Goal: Task Accomplishment & Management: Use online tool/utility

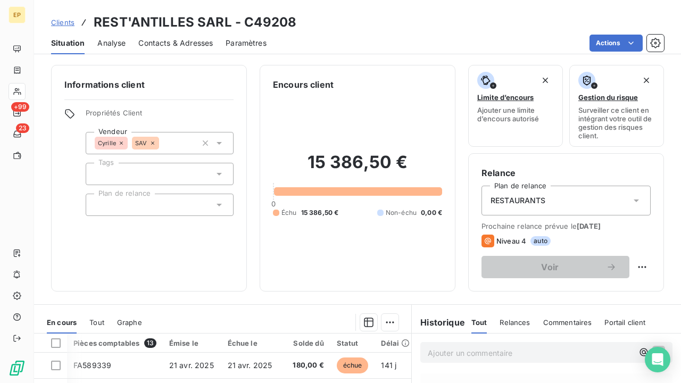
scroll to position [150, 2]
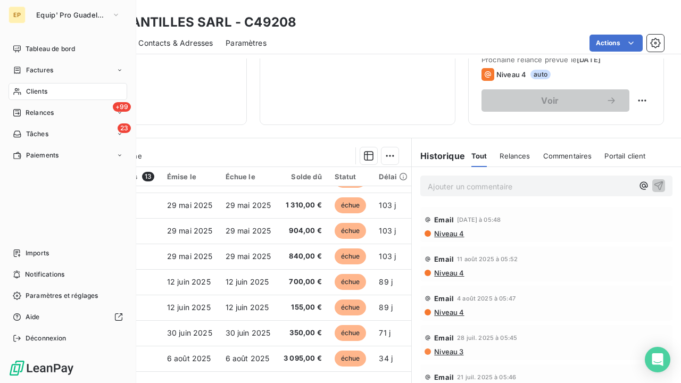
click at [13, 97] on div "Clients" at bounding box center [68, 91] width 119 height 17
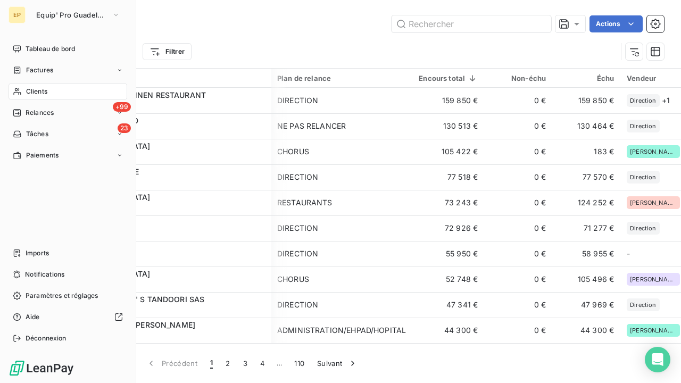
scroll to position [0, 1]
click at [37, 53] on div "Tableau de bord" at bounding box center [68, 48] width 119 height 17
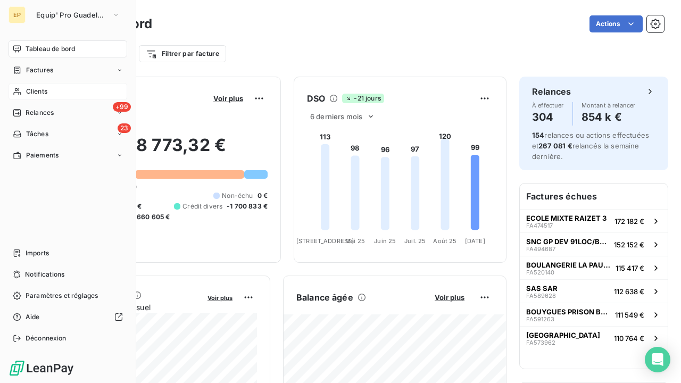
click at [20, 95] on icon at bounding box center [17, 91] width 9 height 9
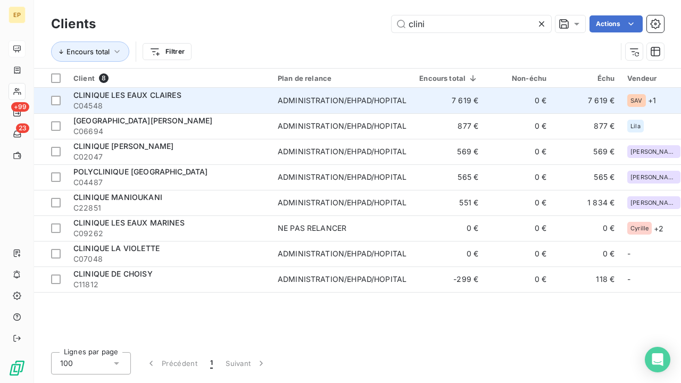
type input "clini"
click at [166, 101] on span "C04548" at bounding box center [169, 106] width 192 height 11
click at [256, 104] on span "C04548" at bounding box center [169, 106] width 192 height 11
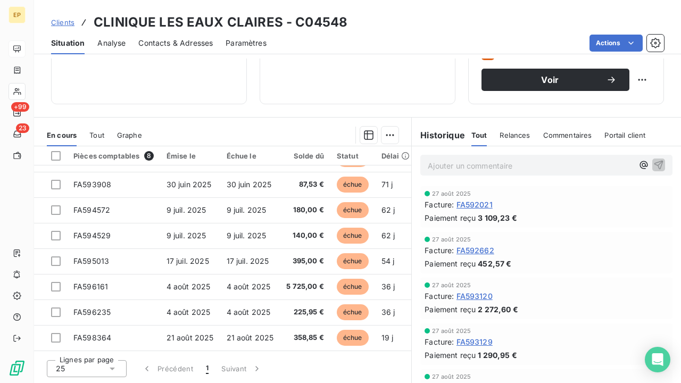
scroll to position [22, 0]
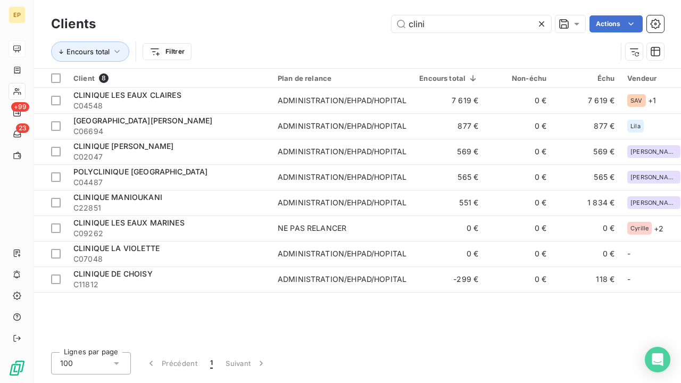
click at [540, 23] on icon at bounding box center [541, 23] width 5 height 5
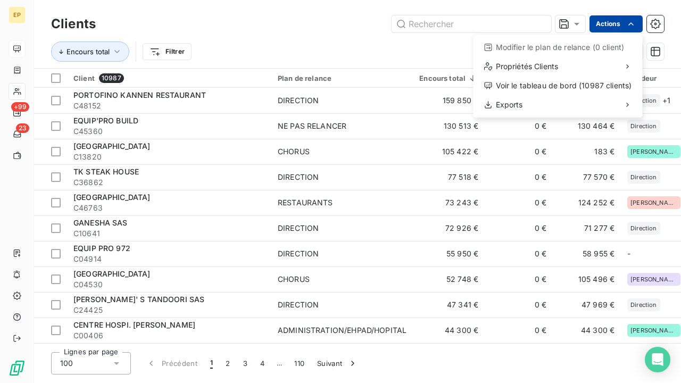
click at [613, 23] on html "EP +99 23 Clients Actions Modifier le plan de relance (0 client) Propriétés Cli…" at bounding box center [340, 191] width 681 height 383
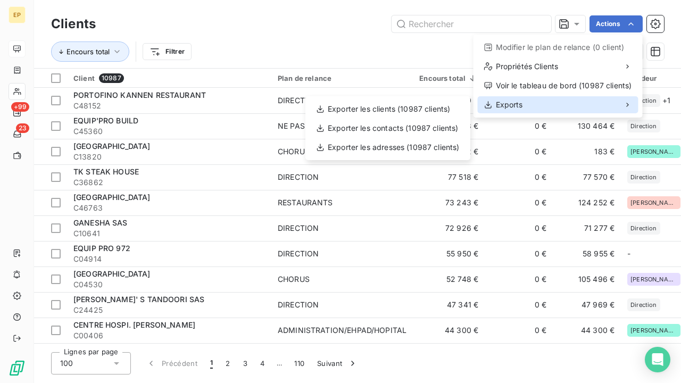
click at [516, 108] on span "Exports" at bounding box center [509, 105] width 27 height 11
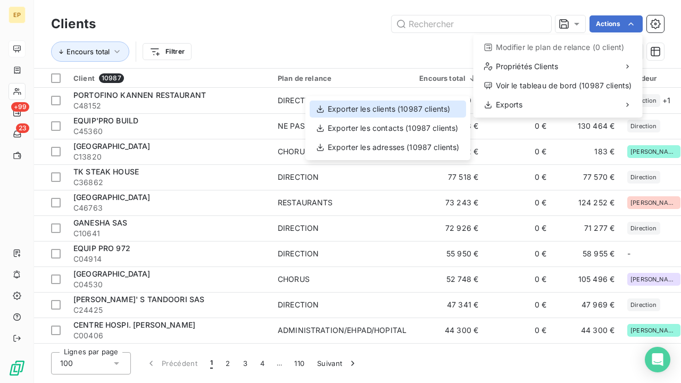
click at [452, 107] on div "Exporter les clients (10987 clients)" at bounding box center [388, 109] width 156 height 17
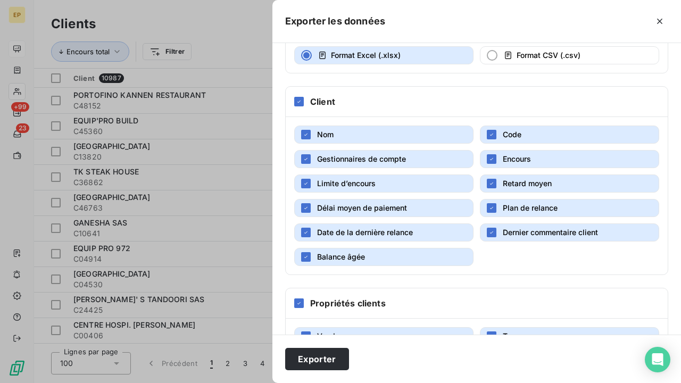
scroll to position [115, 0]
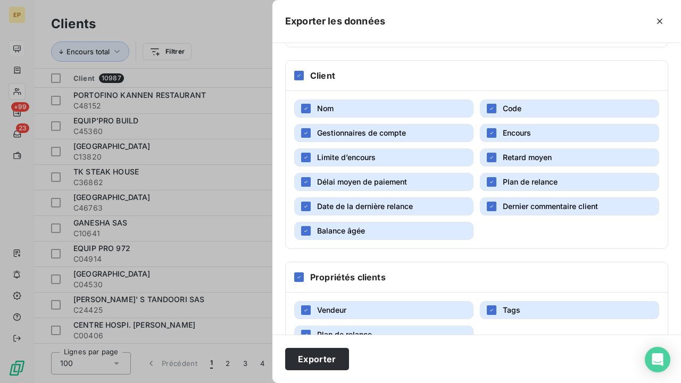
click at [509, 156] on span "Retard moyen" at bounding box center [527, 157] width 49 height 9
click at [509, 172] on div "Nom Code Gestionnaires de compte Encours Limite d’encours Retard moyen Délai mo…" at bounding box center [477, 170] width 382 height 158
click at [509, 178] on span "Plan de relance" at bounding box center [530, 181] width 55 height 9
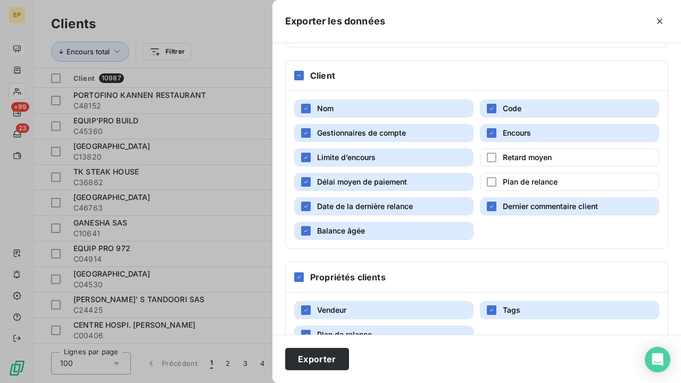
click at [508, 214] on button "Dernier commentaire client" at bounding box center [569, 206] width 179 height 18
click at [390, 240] on div "Nom Code Gestionnaires de compte Encours Limite d’encours Retard moyen Délai mo…" at bounding box center [477, 170] width 382 height 158
click at [385, 229] on button "Balance âgée" at bounding box center [383, 231] width 179 height 18
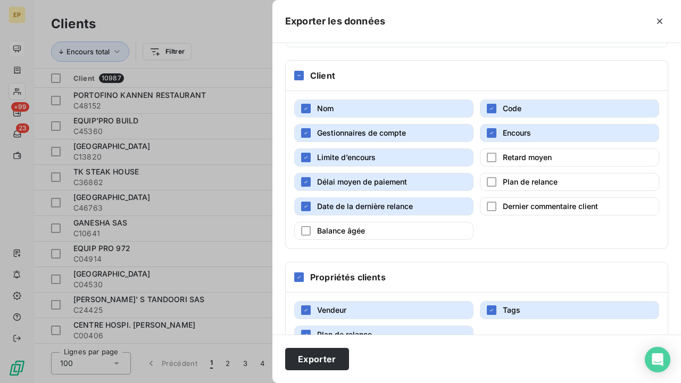
click at [380, 202] on span "Date de la dernière relance" at bounding box center [365, 206] width 96 height 9
click at [378, 178] on span "Délai moyen de paiement" at bounding box center [362, 181] width 90 height 9
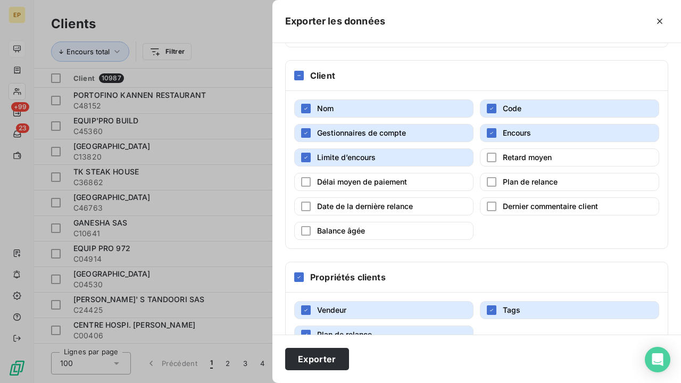
click at [374, 154] on span "Limite d’encours" at bounding box center [346, 157] width 59 height 9
click at [379, 130] on span "Gestionnaires de compte" at bounding box center [361, 132] width 89 height 9
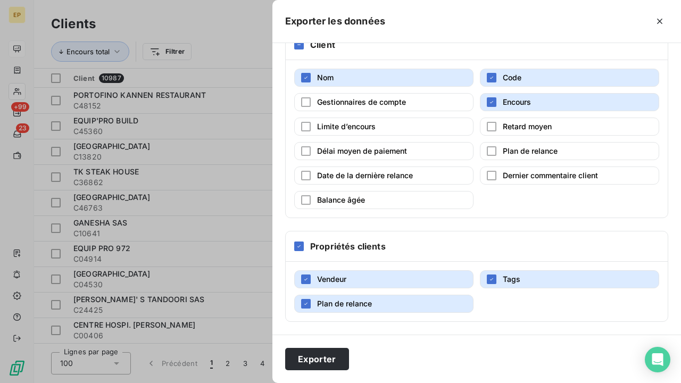
scroll to position [146, 0]
click at [331, 301] on span "Plan de relance" at bounding box center [344, 303] width 55 height 9
click at [497, 272] on button "Tags" at bounding box center [569, 279] width 179 height 18
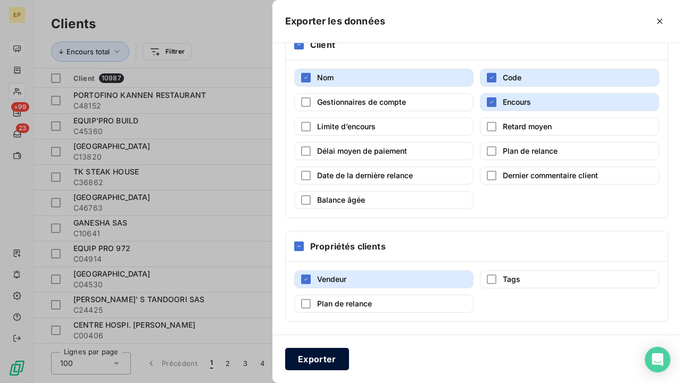
click at [323, 366] on button "Exporter" at bounding box center [317, 359] width 64 height 22
